Goal: Use online tool/utility: Utilize a website feature to perform a specific function

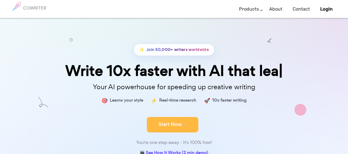
click at [185, 128] on button "Start Now" at bounding box center [173, 124] width 52 height 15
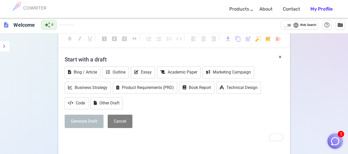
scroll to position [26, 0]
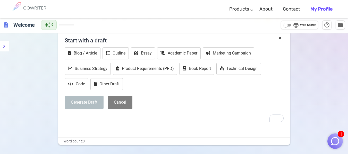
click at [149, 118] on p "﻿" at bounding box center [174, 118] width 219 height 7
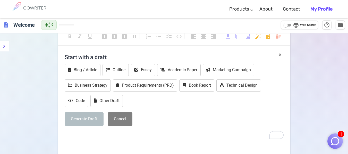
scroll to position [0, 0]
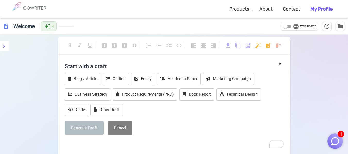
click at [104, 67] on h4 "Start with a draft" at bounding box center [174, 66] width 219 height 12
click at [281, 63] on button "×" at bounding box center [280, 63] width 3 height 7
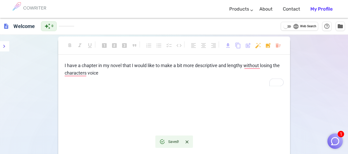
scroll to position [26, 0]
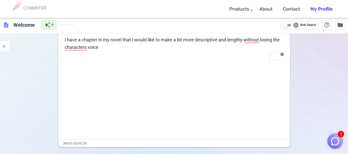
click at [334, 145] on img "button" at bounding box center [336, 142] width 10 height 10
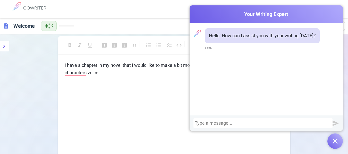
scroll to position [0, 0]
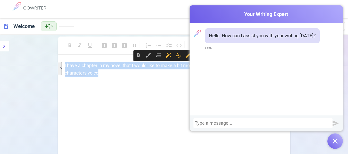
drag, startPoint x: 102, startPoint y: 75, endPoint x: 22, endPoint y: 56, distance: 82.3
click at [22, 56] on div "format_bold format_italic format_underlined looks_one looks_two looks_3 format_…" at bounding box center [174, 124] width 348 height 178
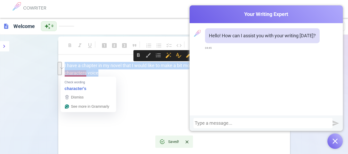
copy span "I have a chapter in my novel that I would like to make a bit more descriptive a…"
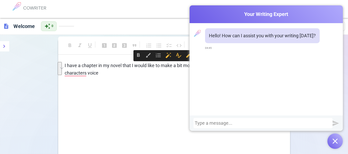
click at [212, 122] on div at bounding box center [263, 123] width 137 height 5
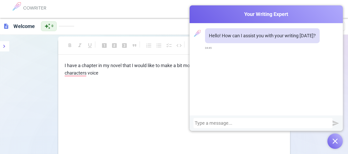
paste div
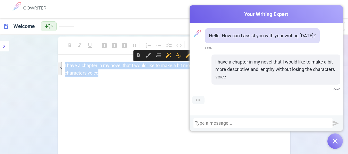
drag, startPoint x: 102, startPoint y: 75, endPoint x: 53, endPoint y: 61, distance: 50.8
click at [53, 61] on div "format_bold format_italic format_underlined looks_one looks_two looks_3 format_…" at bounding box center [174, 124] width 348 height 178
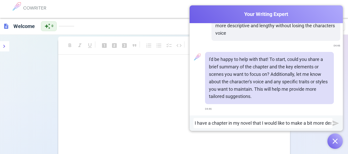
click at [229, 121] on span "I have a chapter in my novel that I would like to make a bit more descriptive a…" at bounding box center [320, 123] width 250 height 5
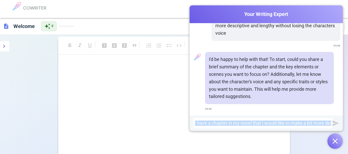
click at [229, 121] on span "I have a chapter in my novel that I would like to make a bit more descriptive a…" at bounding box center [320, 123] width 250 height 5
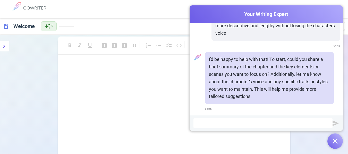
click at [210, 123] on div at bounding box center [263, 123] width 137 height 5
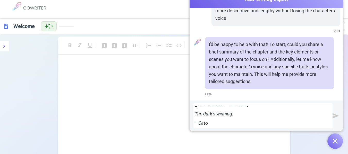
click at [334, 113] on img "submit" at bounding box center [336, 116] width 6 height 6
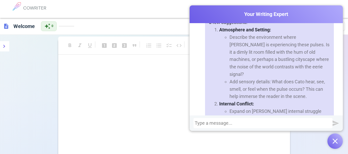
scroll to position [418, 0]
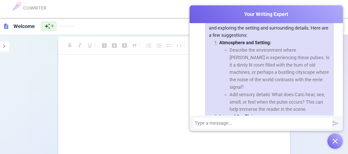
click at [260, 125] on div at bounding box center [263, 123] width 137 height 5
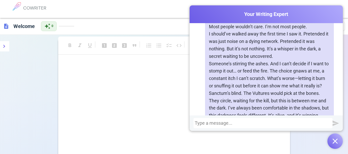
scroll to position [829, 0]
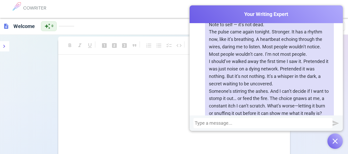
drag, startPoint x: 207, startPoint y: 92, endPoint x: 243, endPoint y: 95, distance: 36.2
click at [243, 118] on p "Sanctum’s blind. The Vultures would pick at the bones. They circle, waiting for…" at bounding box center [269, 133] width 121 height 30
copy p "Sanctum’s blind."
click at [221, 123] on div at bounding box center [263, 123] width 137 height 5
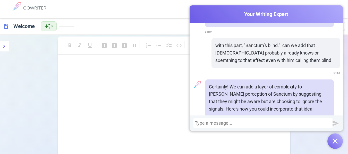
scroll to position [1022, 0]
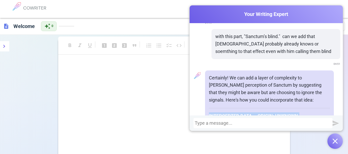
drag, startPoint x: 229, startPoint y: 109, endPoint x: 200, endPoint y: 89, distance: 34.5
copy div "INTERCEPTED DATA — ORIGIN: UNKNOWN Trace Attempt: FAILED Source Signature: [SER…"
click at [223, 123] on div at bounding box center [263, 123] width 137 height 5
